Goal: Navigation & Orientation: Understand site structure

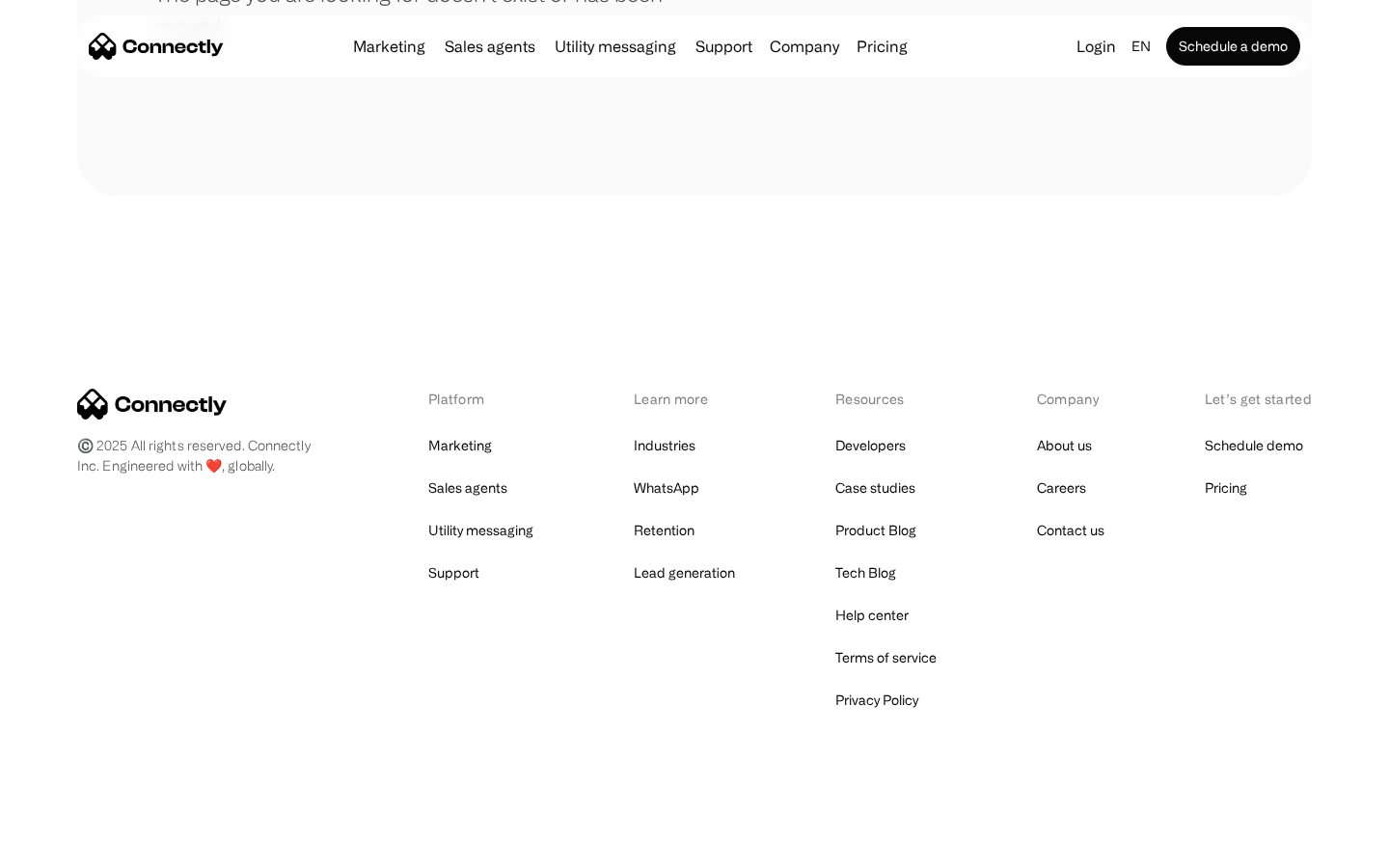
scroll to position [352, 0]
